Goal: Navigation & Orientation: Find specific page/section

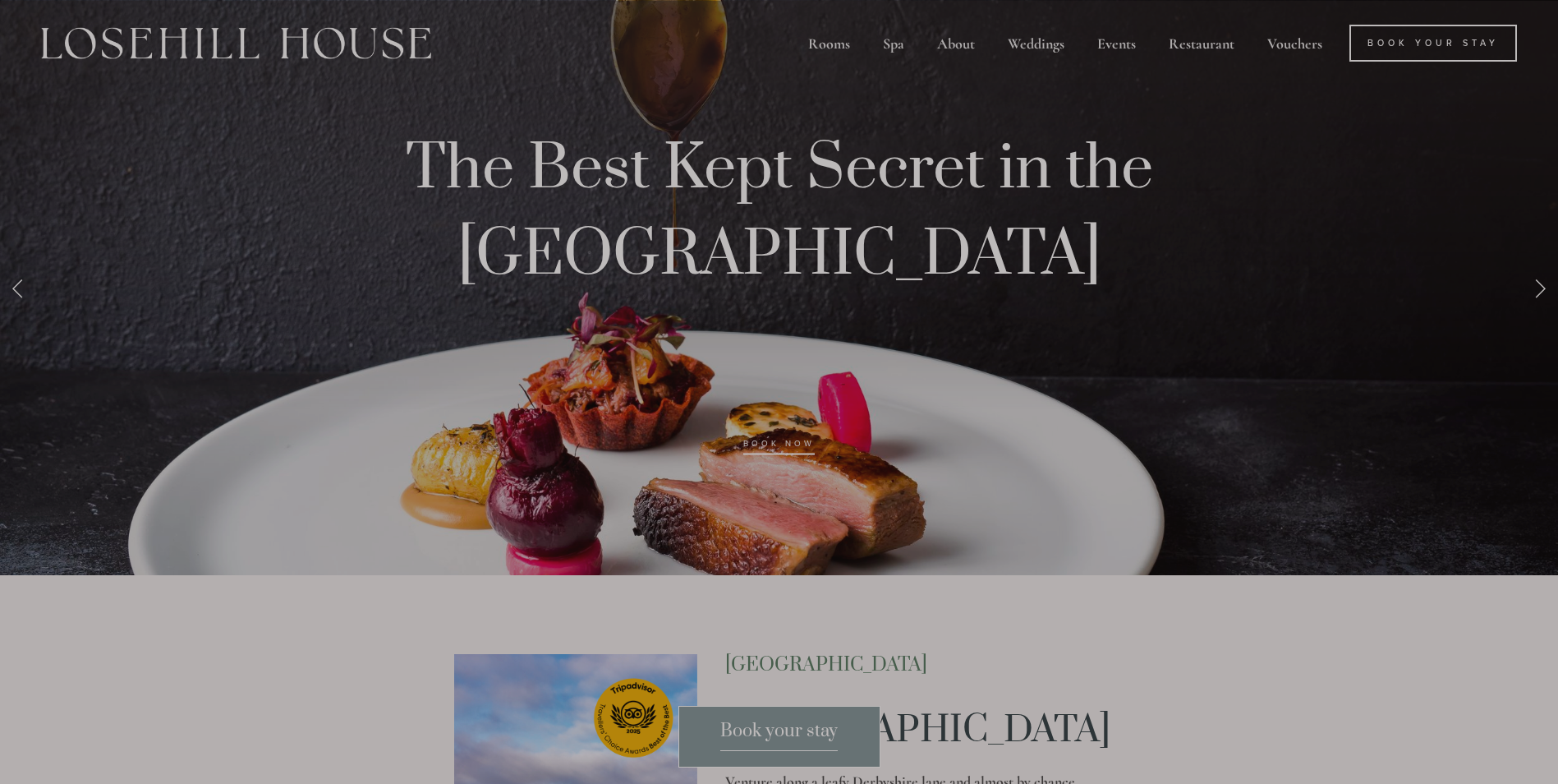
click at [1204, 289] on div at bounding box center [779, 392] width 1558 height 784
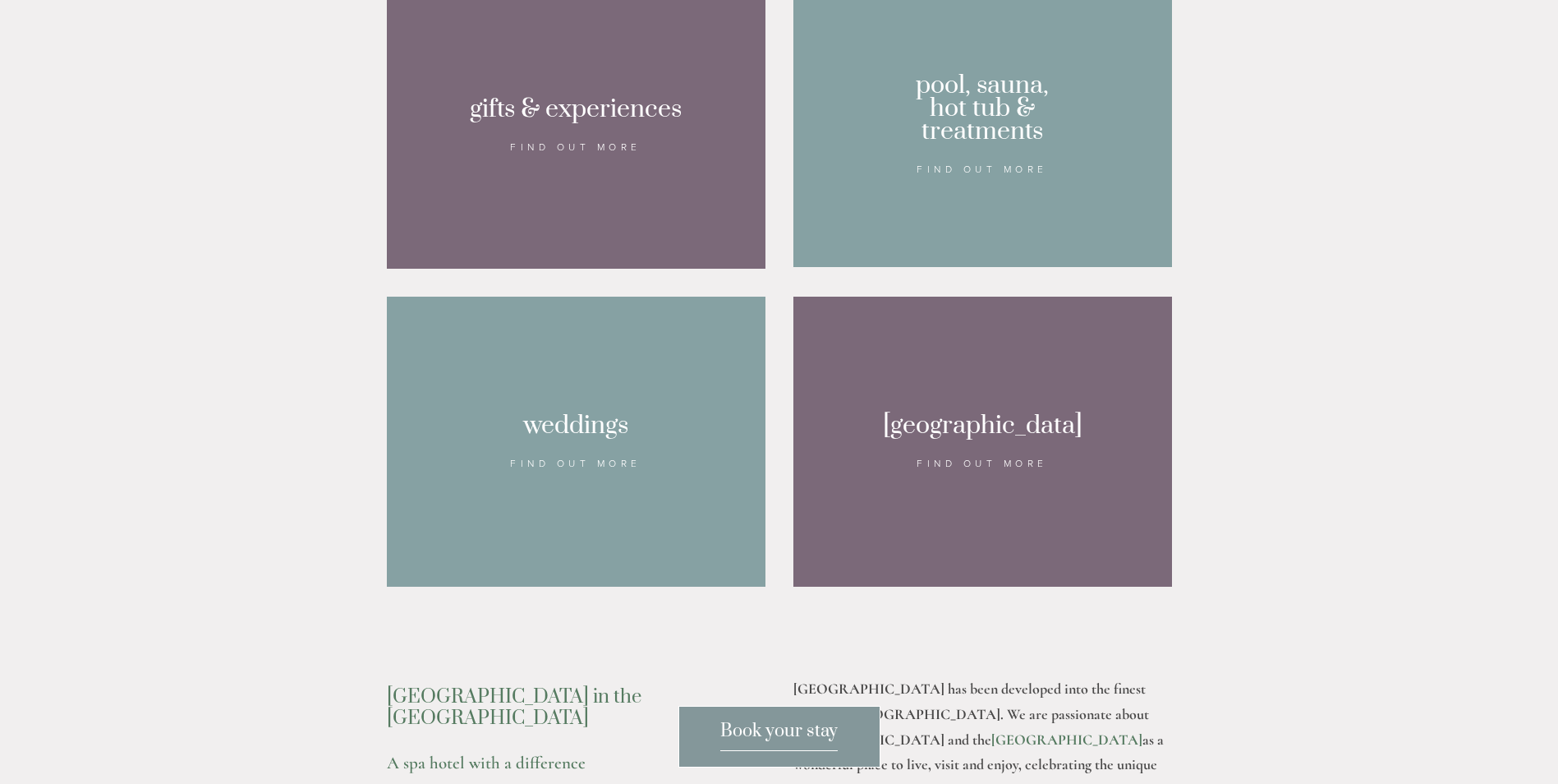
scroll to position [1478, 0]
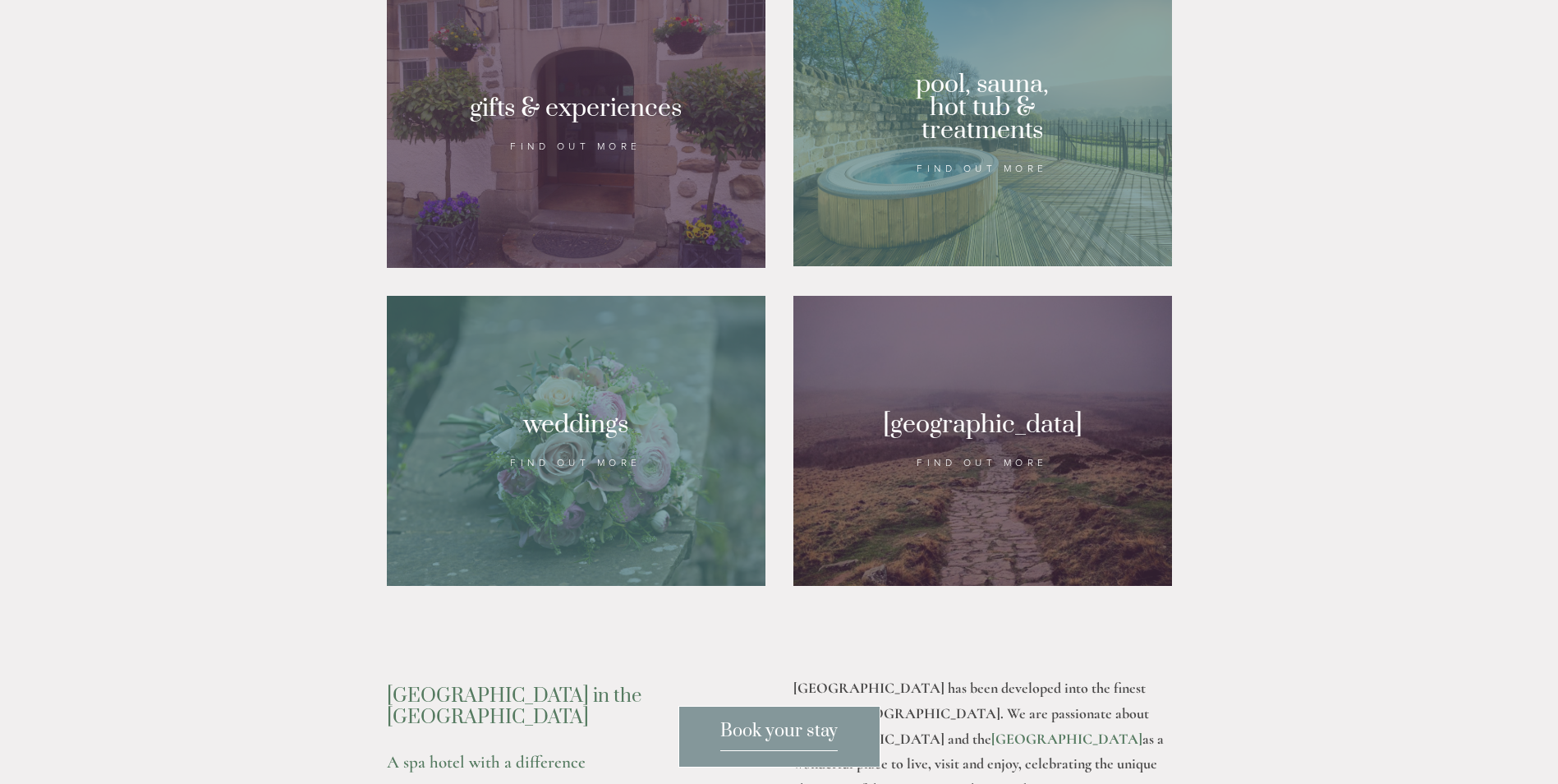
click at [1007, 495] on div at bounding box center [982, 441] width 378 height 290
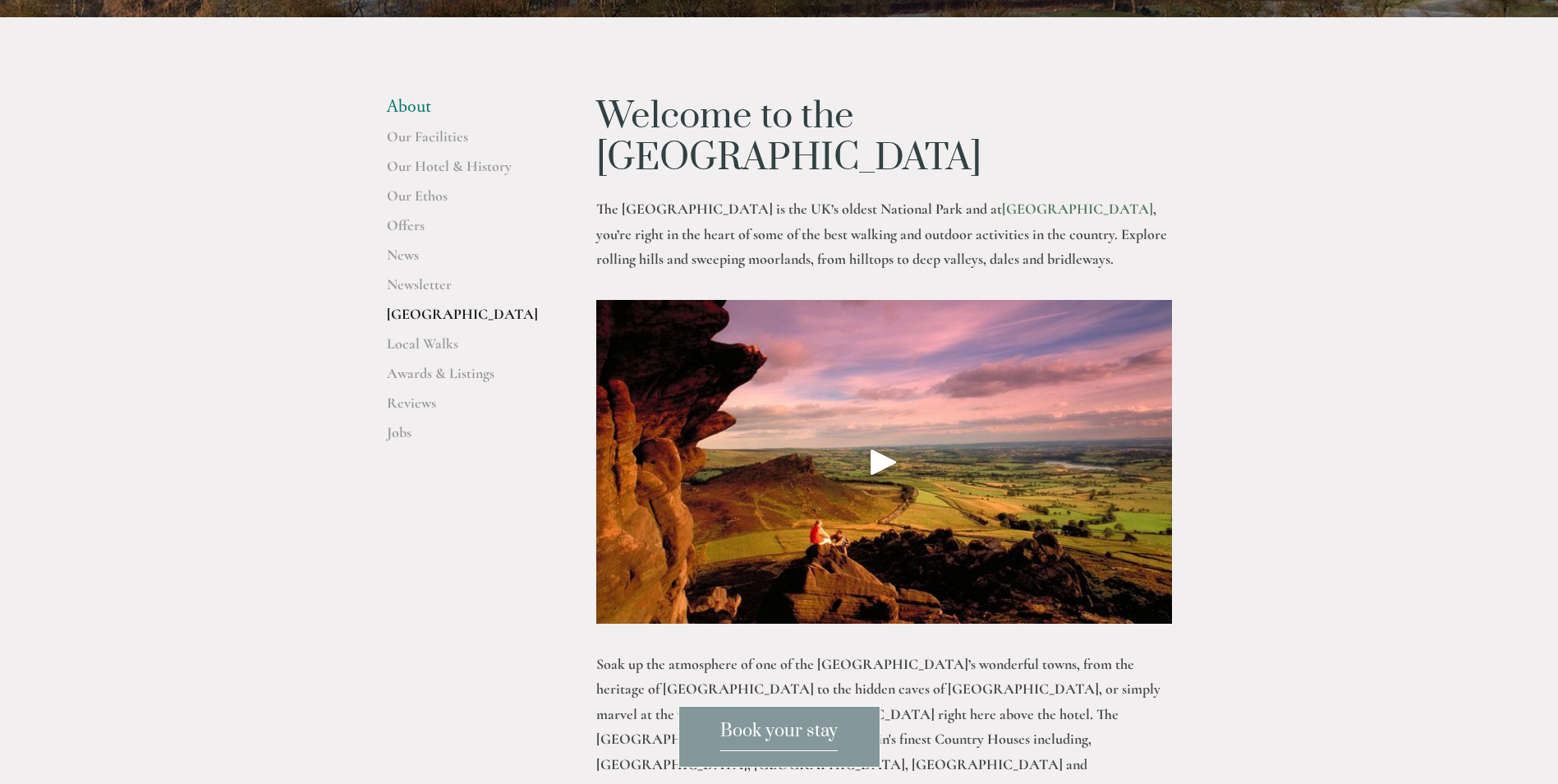
scroll to position [493, 0]
click at [881, 441] on div "Play" at bounding box center [884, 461] width 39 height 39
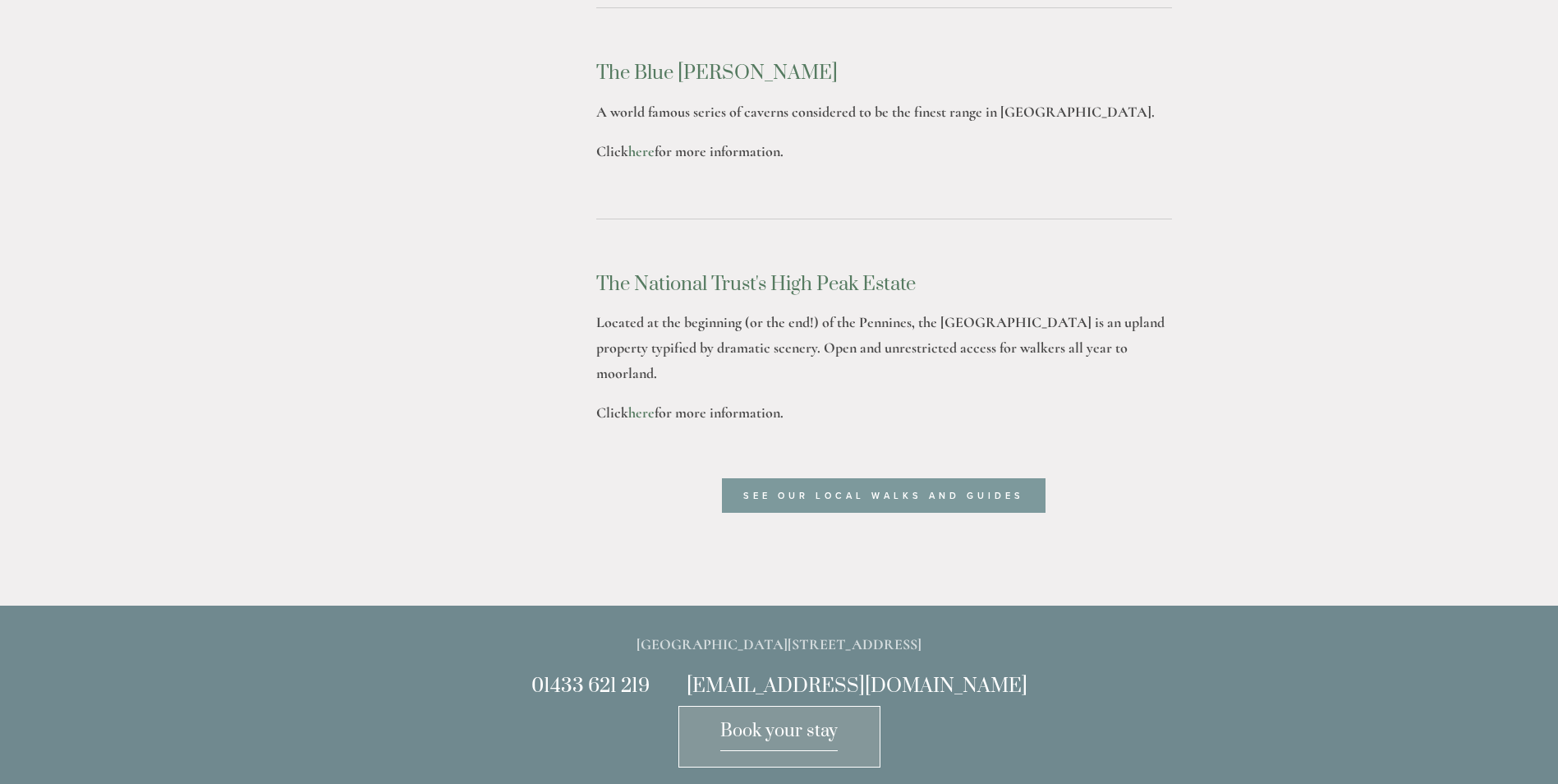
scroll to position [5257, 0]
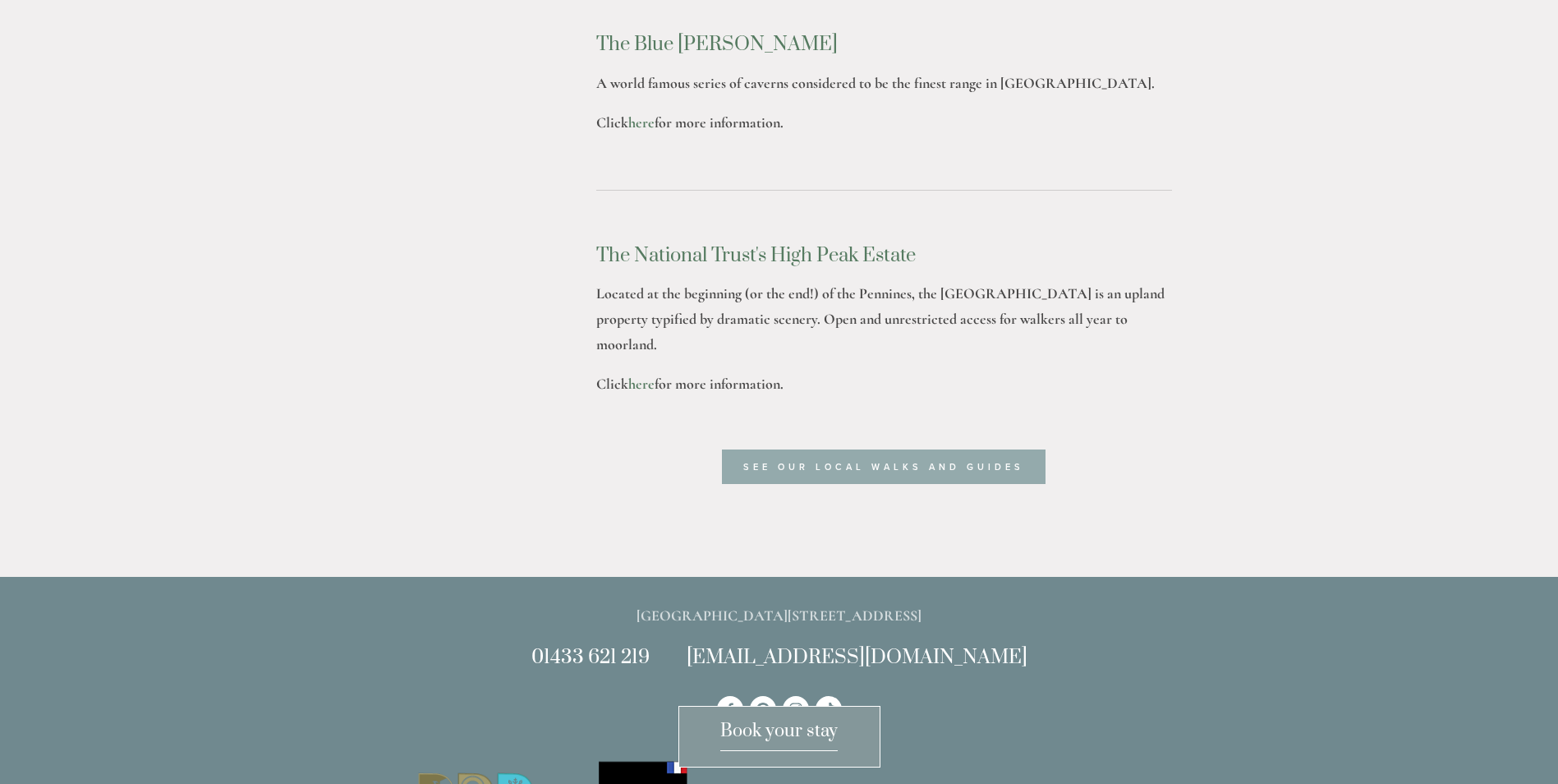
click at [816, 450] on link "See our local walks and guides" at bounding box center [883, 467] width 323 height 35
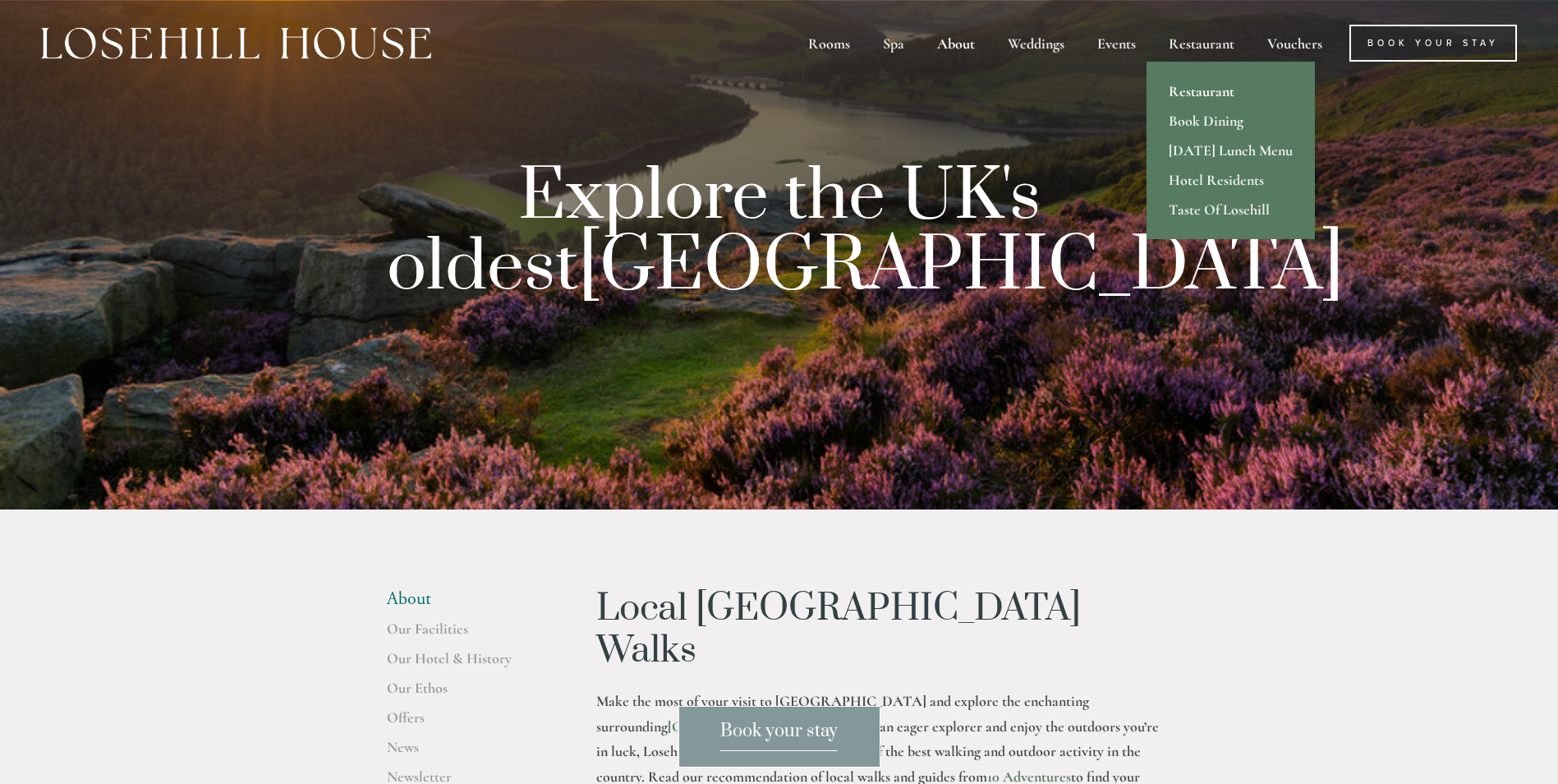
click at [1203, 90] on link "Restaurant" at bounding box center [1231, 91] width 169 height 29
